Goal: Register for event/course

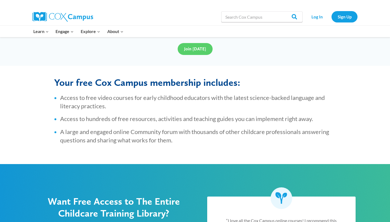
scroll to position [196, 0]
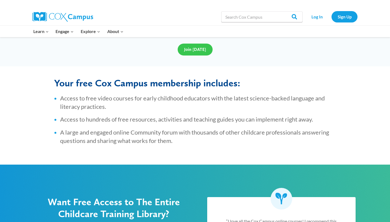
click at [201, 52] on span "Join Today" at bounding box center [195, 49] width 22 height 5
click at [194, 51] on span "Join Today" at bounding box center [195, 49] width 22 height 5
click at [348, 17] on link "Sign Up" at bounding box center [345, 16] width 26 height 11
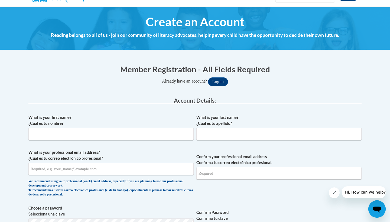
scroll to position [54, 0]
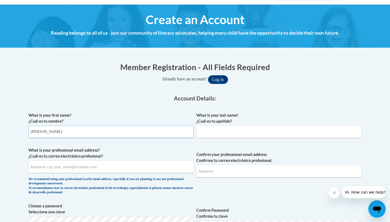
type input "Nichole"
type input "f"
type input "Felix"
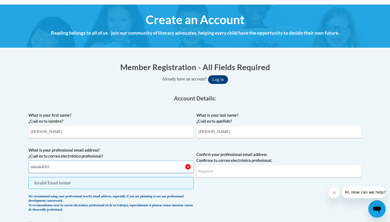
click at [220, 79] on button "Log in" at bounding box center [218, 79] width 20 height 9
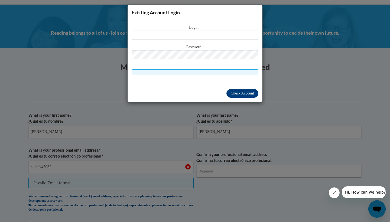
click at [141, 126] on div "Existing Account Login Login Password" at bounding box center [195, 111] width 390 height 222
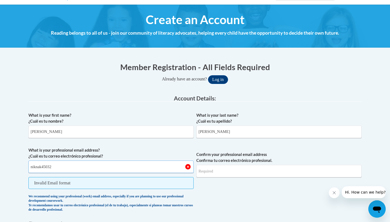
click at [122, 164] on input "niknak45032" at bounding box center [110, 167] width 165 height 12
type input "niknak4503@gmail.com"
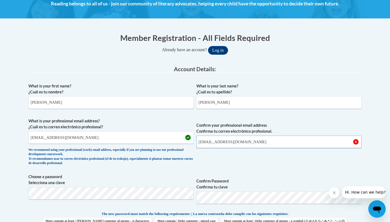
scroll to position [84, 0]
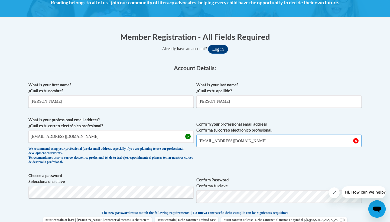
type input "niknak4503@gmail.com"
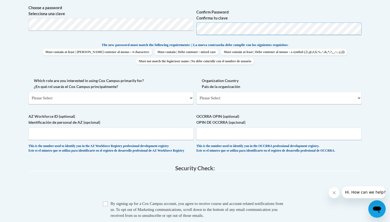
scroll to position [256, 0]
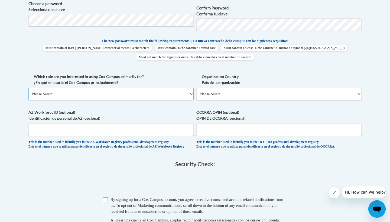
select select "fbf2d438-af2f-41f8-98f1-81c410e29de3"
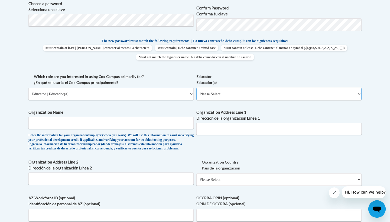
select select "5e2af403-4f2c-4e49-a02f-103e55d7b75b"
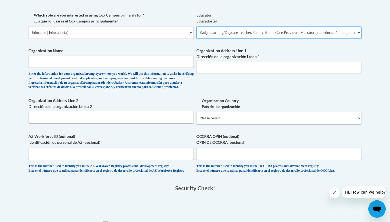
scroll to position [322, 0]
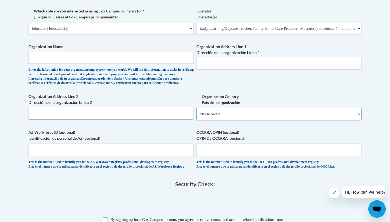
select select "ad49bcad-a171-4b2e-b99c-48b446064914"
select select
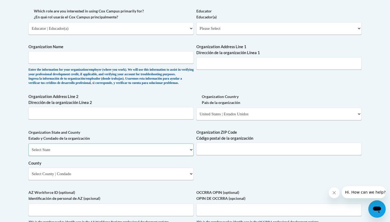
select select "Maryland"
click at [163, 178] on div "Organization State and County Estado y Condado de la organización Select State …" at bounding box center [110, 157] width 165 height 55
select select "Prince George's"
click at [212, 173] on div "What is your first name? ¿Cuál es tu nombre? Nichole What is your last name? ¿C…" at bounding box center [194, 38] width 333 height 393
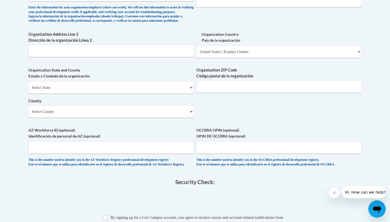
scroll to position [390, 0]
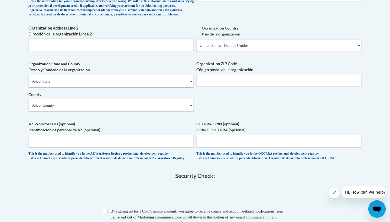
click at [104, 213] on input "Checkbox" at bounding box center [105, 211] width 5 height 5
checkbox input "true"
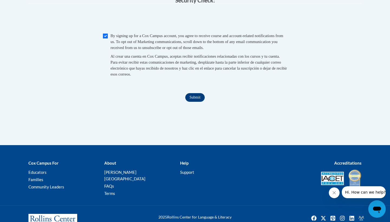
scroll to position [574, 0]
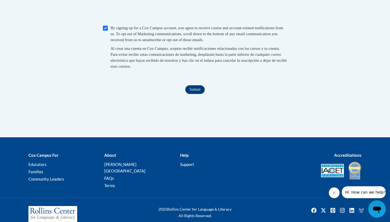
click at [190, 90] on input "Submit" at bounding box center [195, 89] width 20 height 9
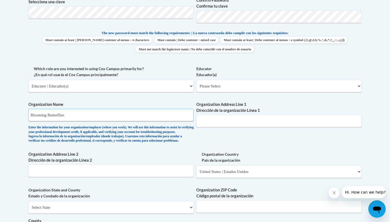
type input "Blooming Butterflies"
select select "5e2af403-4f2c-4e49-a02f-103e55d7b75b"
select select "null"
click at [259, 92] on div "What is your first name? ¿Cuál es tu nombre? Nichole What is your last name? ¿C…" at bounding box center [194, 95] width 333 height 393
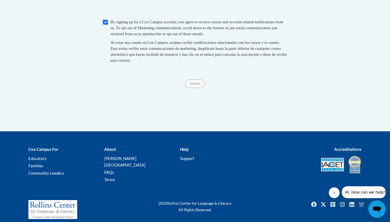
scroll to position [579, 0]
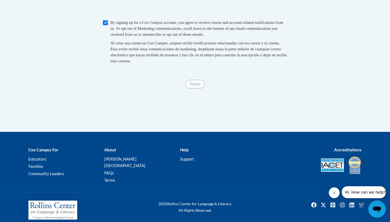
click at [235, 83] on div "Submit Submit" at bounding box center [194, 84] width 333 height 9
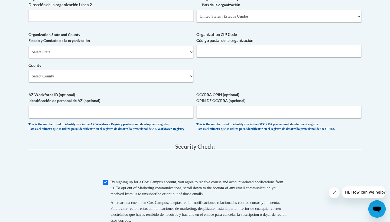
scroll to position [419, 0]
click at [143, 44] on label "Organization State and County Estado y Condado de la organización" at bounding box center [110, 38] width 165 height 12
select select "Maryland"
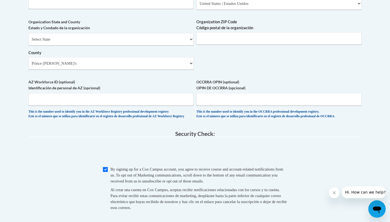
scroll to position [441, 0]
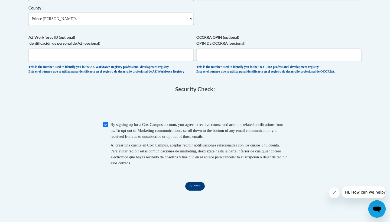
click at [197, 187] on input "Submit" at bounding box center [195, 186] width 20 height 9
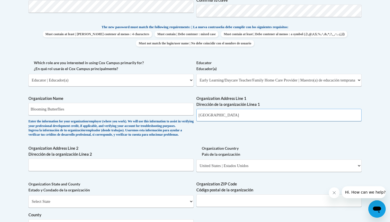
type input "hyattsville"
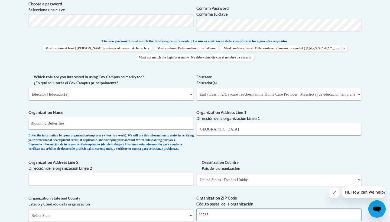
scroll to position [258, 0]
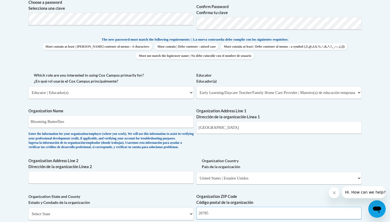
type input "20785"
click at [238, 123] on input "hyattsville" at bounding box center [278, 127] width 165 height 12
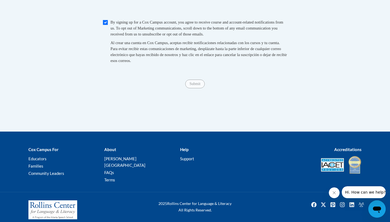
scroll to position [579, 0]
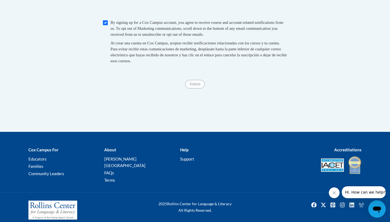
type input "hyattsville, Md"
click at [208, 84] on div "Submit Submit" at bounding box center [194, 84] width 333 height 9
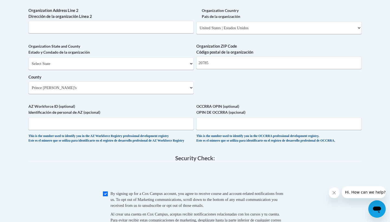
scroll to position [408, 0]
click at [158, 121] on input "AZ Workforce ID (optional) Identificación de personal de AZ (opcional)" at bounding box center [110, 124] width 165 height 12
click at [104, 195] on input "Checkbox" at bounding box center [105, 194] width 5 height 5
checkbox input "true"
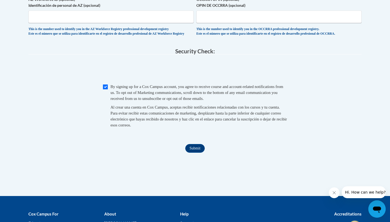
scroll to position [519, 0]
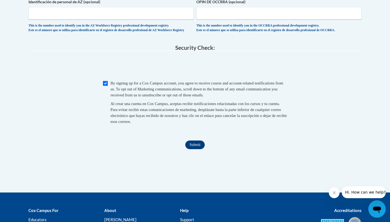
click at [196, 145] on input "Submit" at bounding box center [195, 145] width 20 height 9
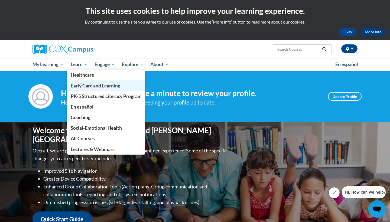
click at [79, 87] on span "Early Care and Learning" at bounding box center [96, 86] width 50 height 6
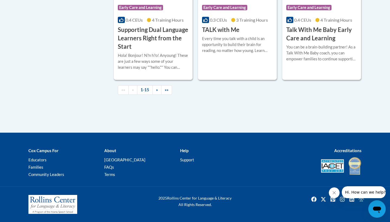
scroll to position [872, 0]
click at [159, 95] on link "»" at bounding box center [157, 89] width 9 height 9
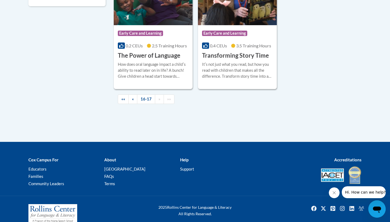
scroll to position [242, 0]
click at [136, 104] on link "«" at bounding box center [132, 98] width 9 height 9
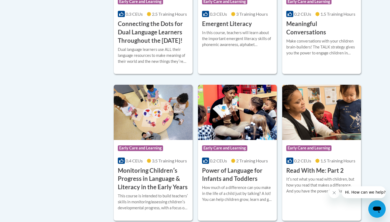
scroll to position [434, 0]
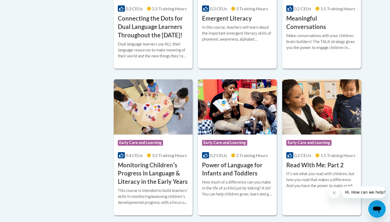
click at [312, 31] on div "Course Category: Early Care and Learning 0.2 CEUs 1.5 Training Hours COURSE Mea…" at bounding box center [321, 9] width 79 height 43
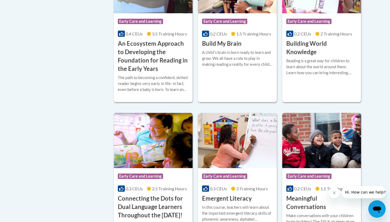
scroll to position [254, 0]
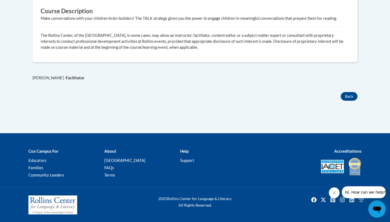
scroll to position [320, 0]
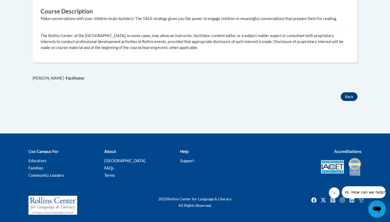
click at [349, 96] on button "Back" at bounding box center [349, 96] width 17 height 9
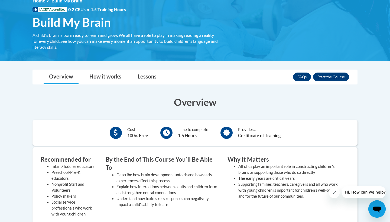
scroll to position [79, 0]
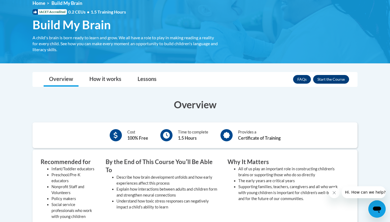
click at [332, 80] on button "Enroll" at bounding box center [331, 79] width 36 height 9
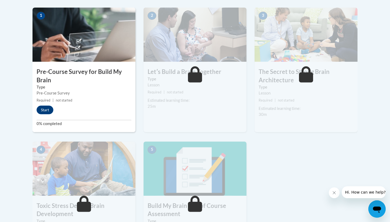
scroll to position [172, 0]
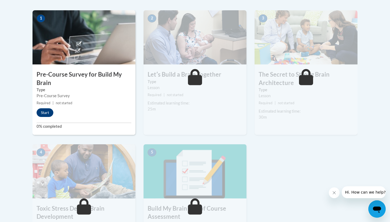
click at [51, 112] on button "Start" at bounding box center [45, 112] width 17 height 9
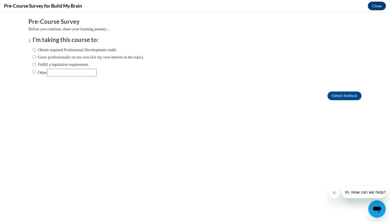
scroll to position [0, 0]
click at [41, 51] on label "Obtain required Professional Development credit." at bounding box center [75, 50] width 85 height 6
click at [36, 51] on input "Obtain required Professional Development credit." at bounding box center [35, 50] width 4 height 6
radio input "true"
click at [350, 97] on input "Submit feedback" at bounding box center [345, 96] width 34 height 9
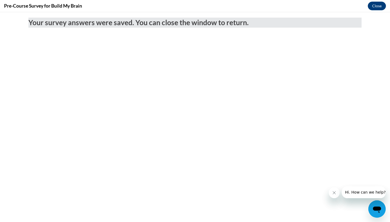
click at [376, 7] on button "Close" at bounding box center [377, 6] width 18 height 9
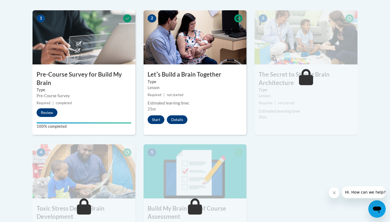
click at [156, 121] on button "Start" at bounding box center [156, 119] width 17 height 9
